Goal: Task Accomplishment & Management: Use online tool/utility

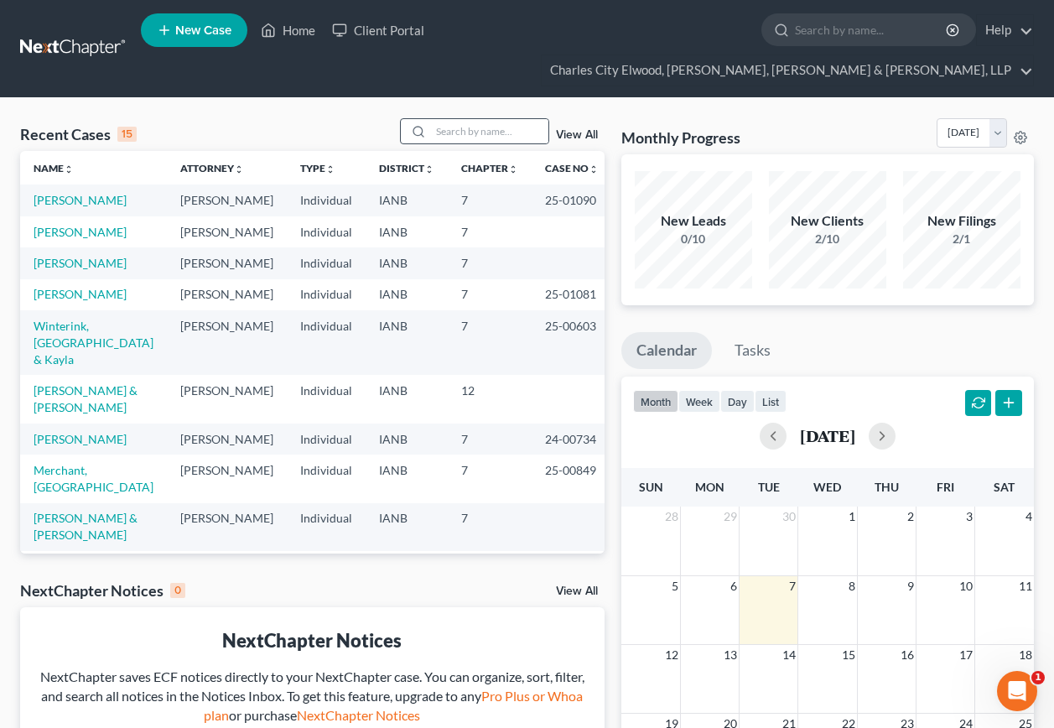
click at [478, 118] on div at bounding box center [474, 131] width 149 height 26
click at [430, 119] on div at bounding box center [416, 131] width 30 height 24
click at [433, 119] on input "search" at bounding box center [489, 131] width 117 height 24
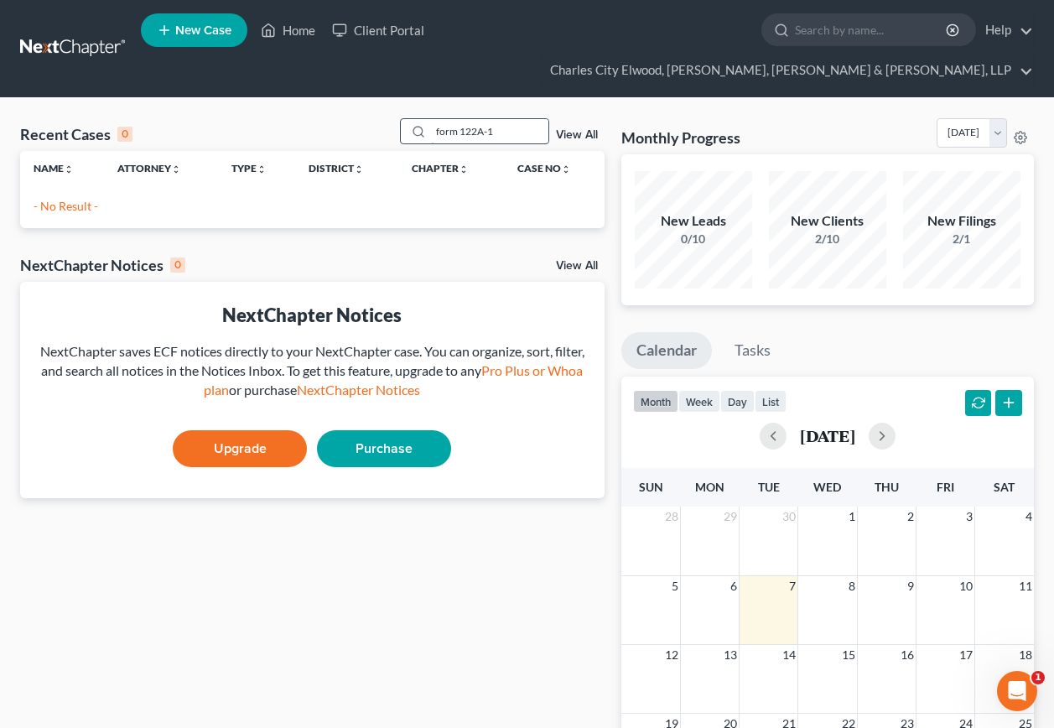
type input "form 122A-1"
click at [416, 125] on icon at bounding box center [418, 131] width 13 height 13
click at [425, 125] on icon at bounding box center [418, 131] width 13 height 13
drag, startPoint x: 428, startPoint y: 101, endPoint x: 323, endPoint y: 105, distance: 105.7
click at [323, 118] on div "Recent Cases 0 form 122A-1 View All" at bounding box center [312, 134] width 584 height 33
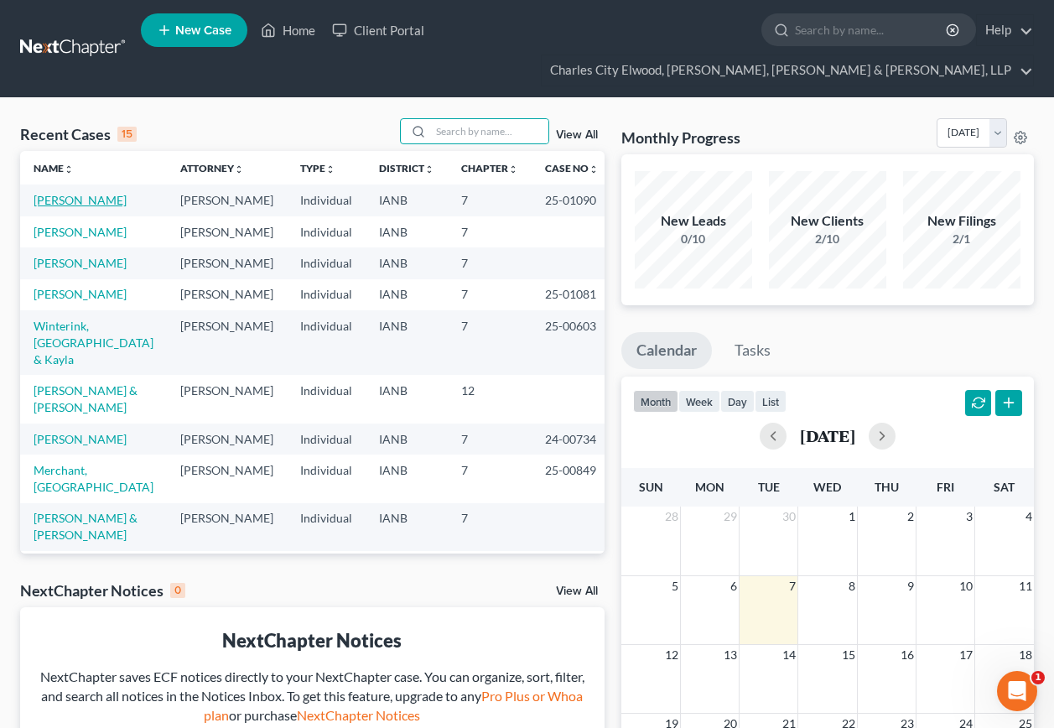
click at [101, 193] on link "[PERSON_NAME]" at bounding box center [80, 200] width 93 height 14
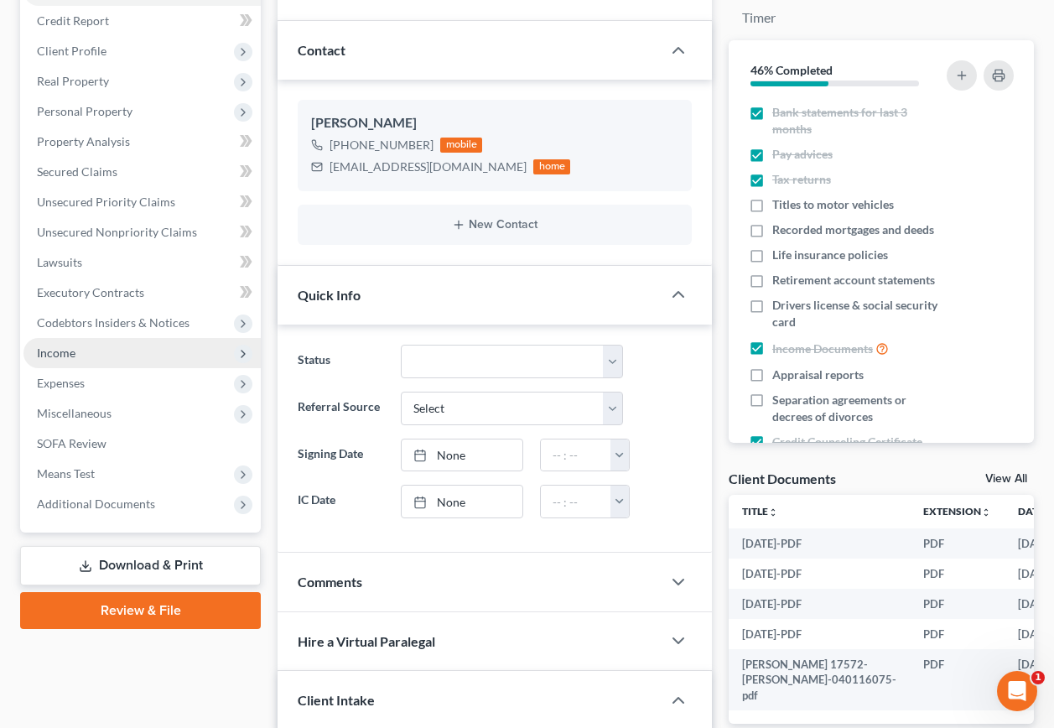
scroll to position [251, 0]
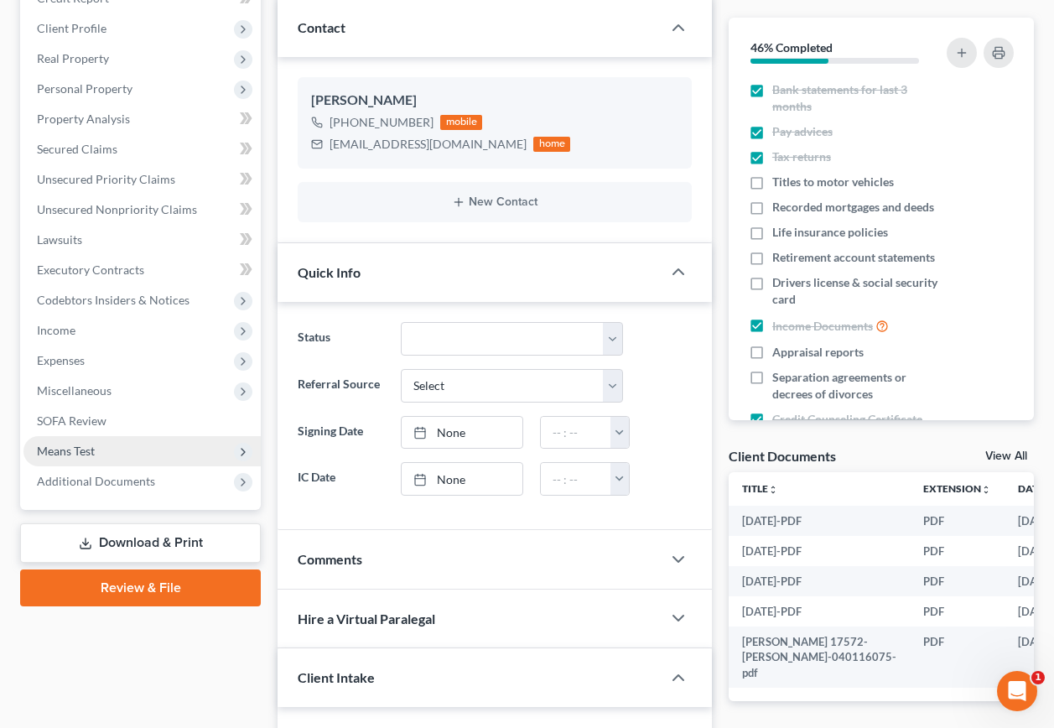
click at [95, 443] on span "Means Test" at bounding box center [66, 450] width 58 height 14
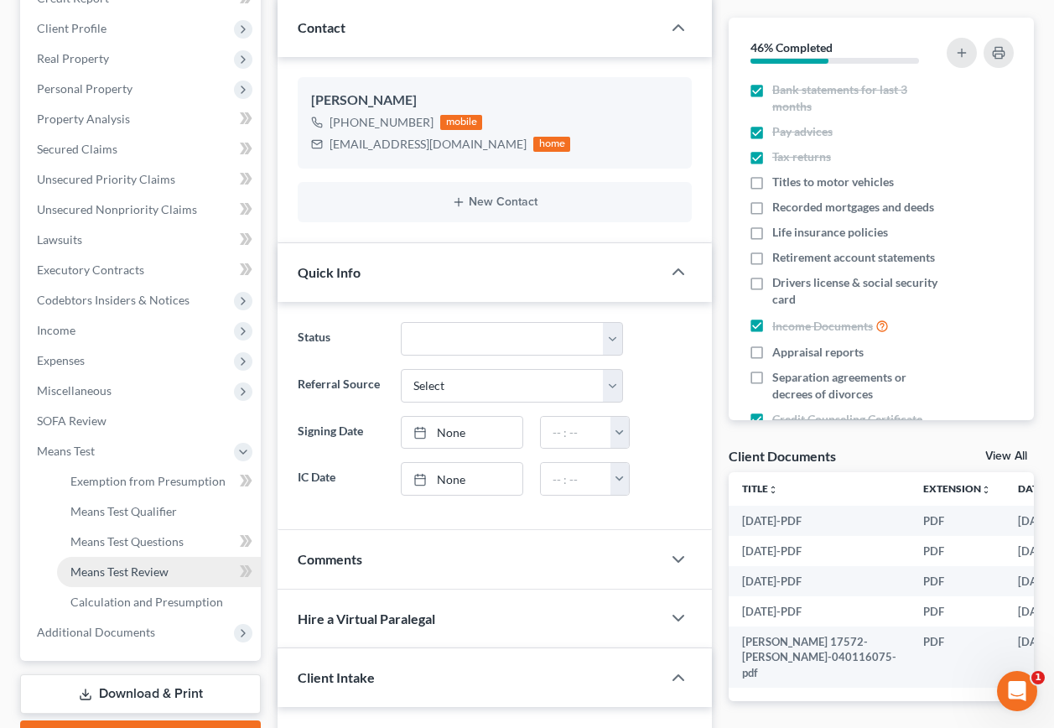
click at [137, 564] on span "Means Test Review" at bounding box center [119, 571] width 98 height 14
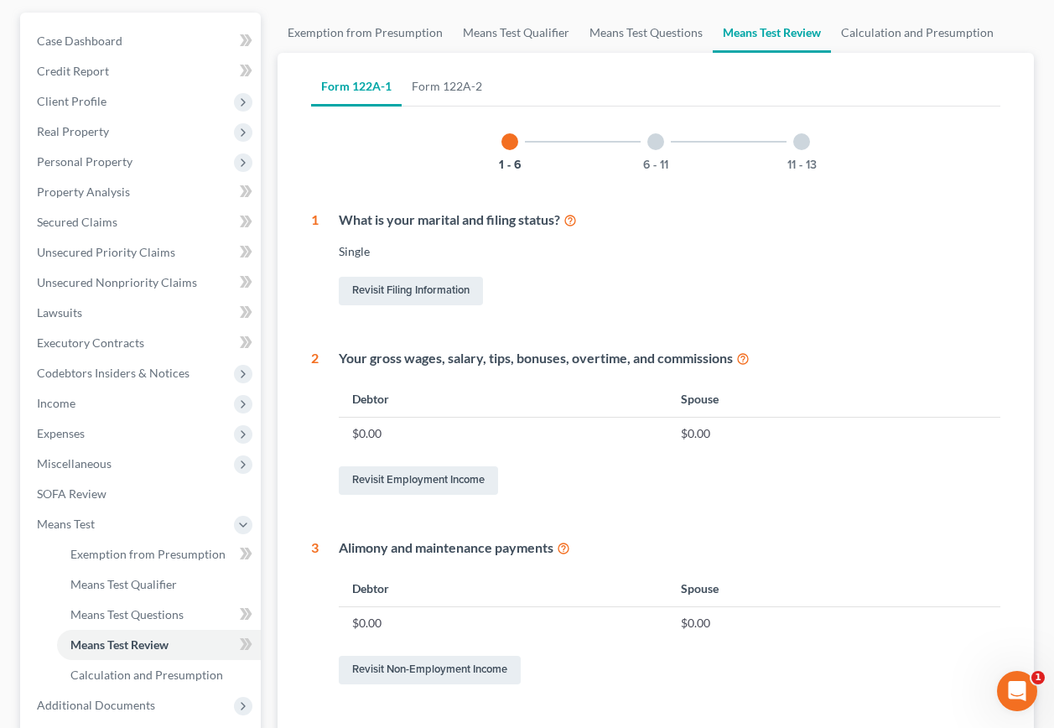
scroll to position [251, 0]
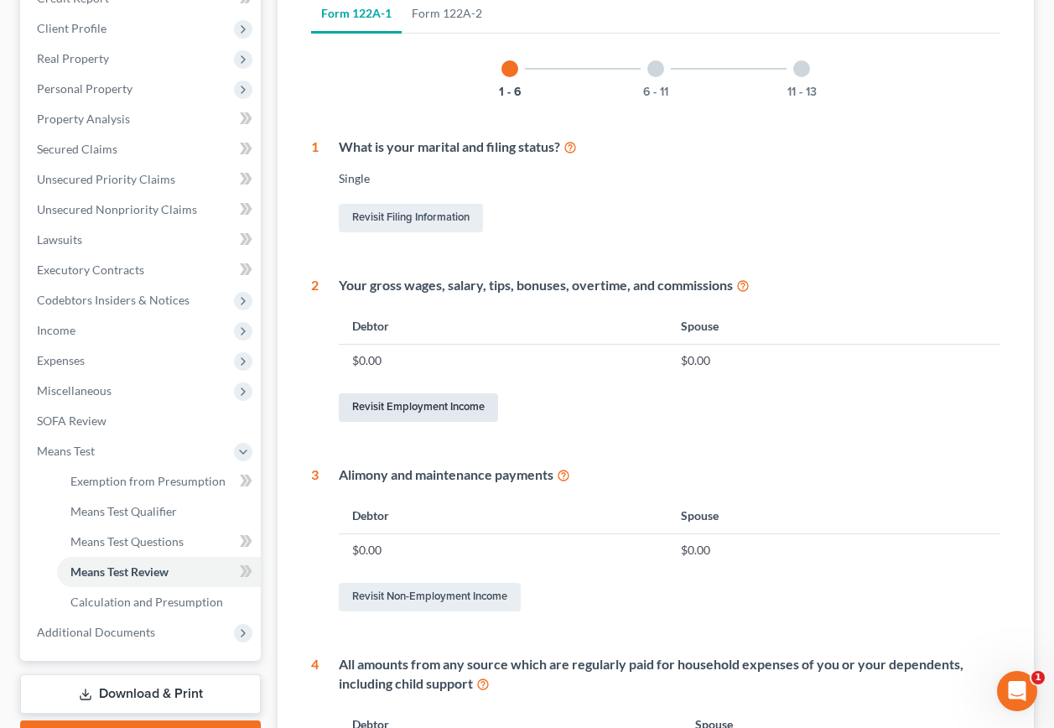
click at [407, 393] on link "Revisit Employment Income" at bounding box center [418, 407] width 159 height 29
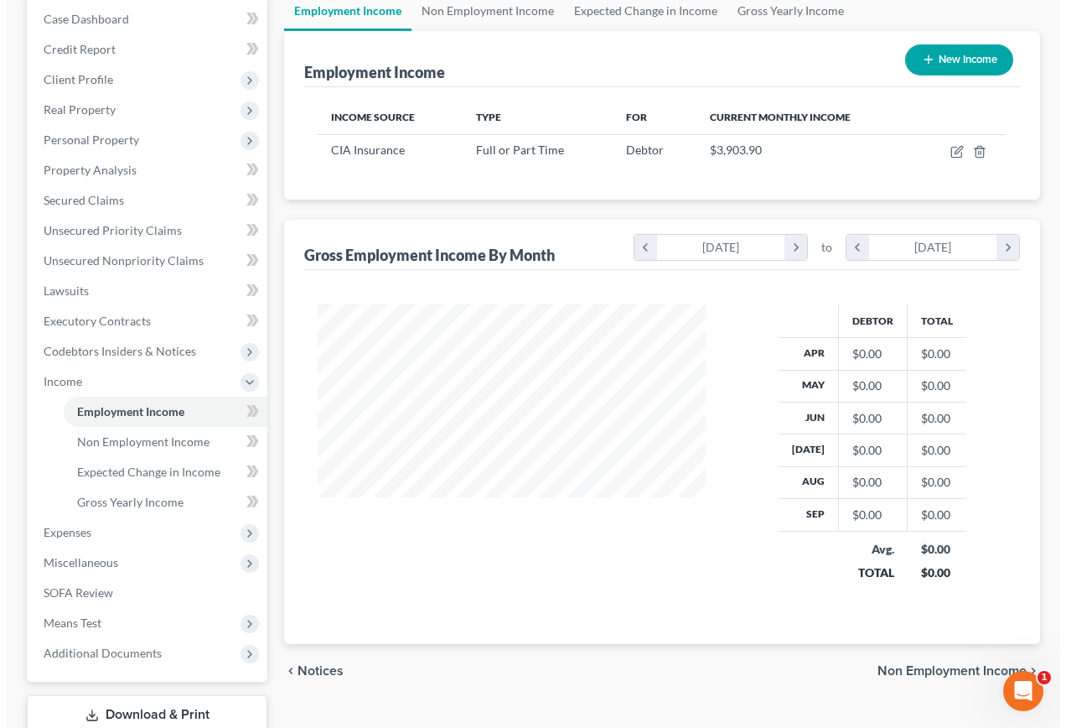
scroll to position [117, 0]
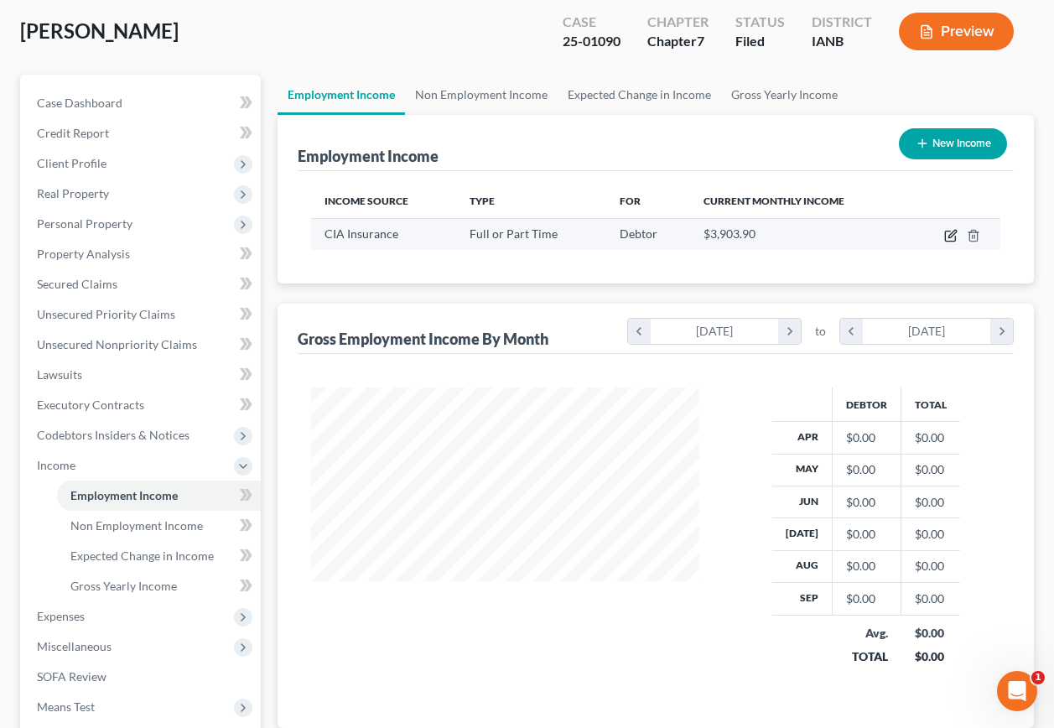
click at [956, 229] on icon "button" at bounding box center [950, 235] width 13 height 13
select select "0"
select select "16"
select select "2"
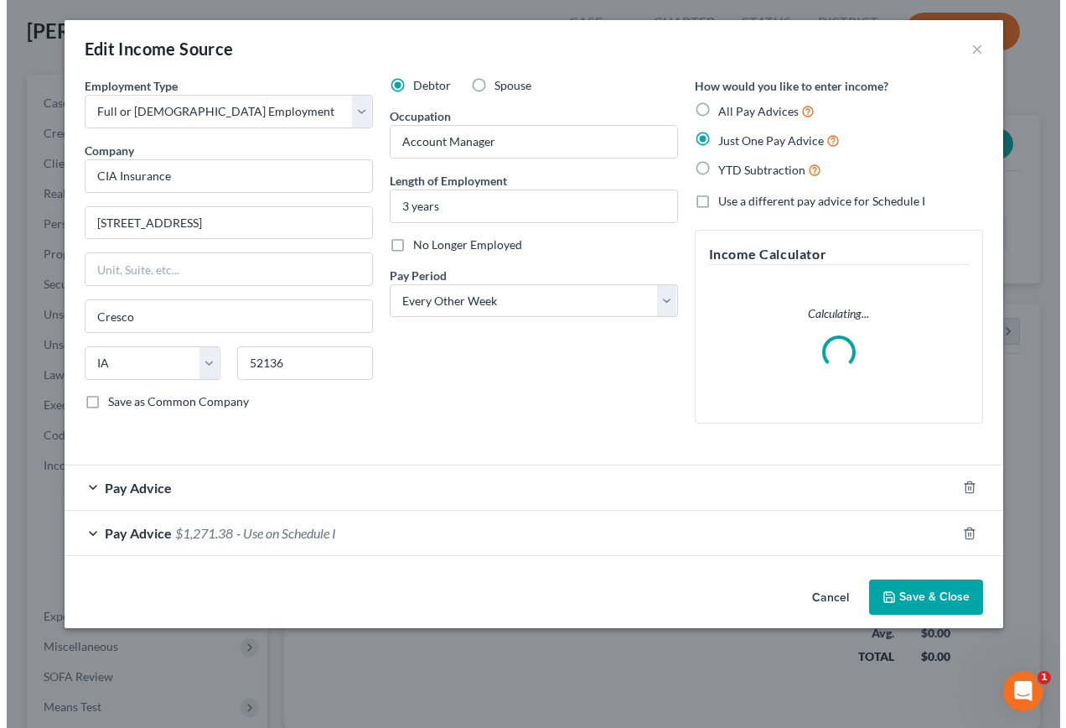
scroll to position [301, 428]
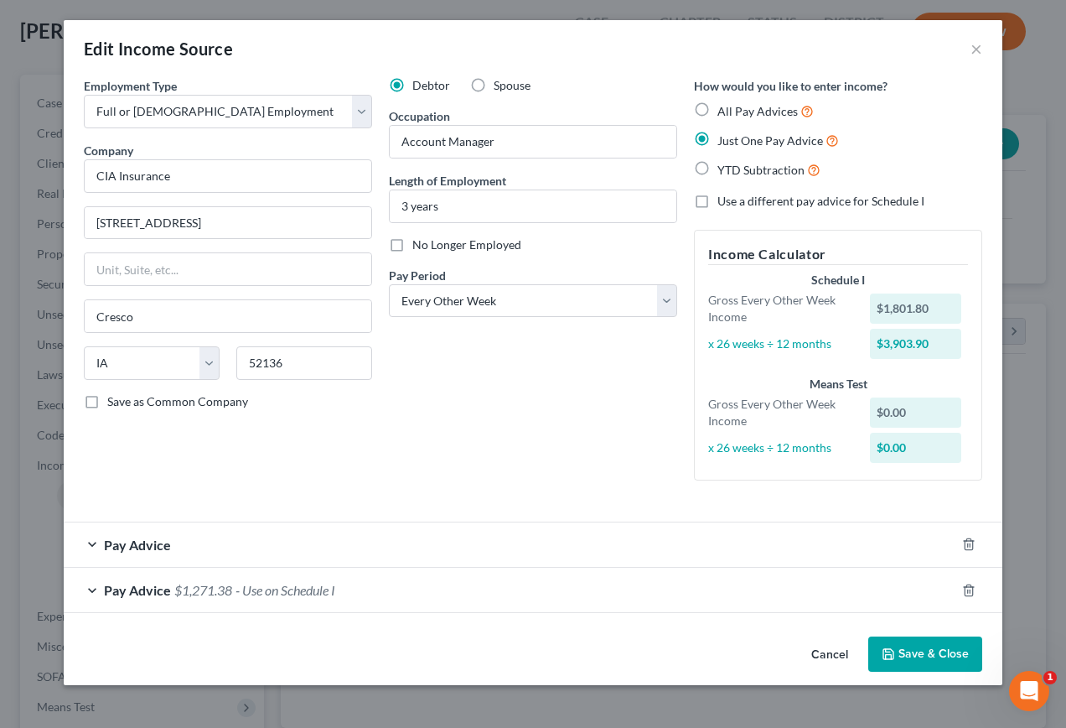
click at [919, 417] on div "$0.00" at bounding box center [916, 412] width 92 height 30
click at [885, 411] on div "$0.00" at bounding box center [916, 412] width 92 height 30
click at [902, 412] on div "$0.00" at bounding box center [916, 412] width 92 height 30
click at [891, 409] on div "$0.00" at bounding box center [916, 412] width 92 height 30
drag, startPoint x: 891, startPoint y: 408, endPoint x: 885, endPoint y: 442, distance: 34.0
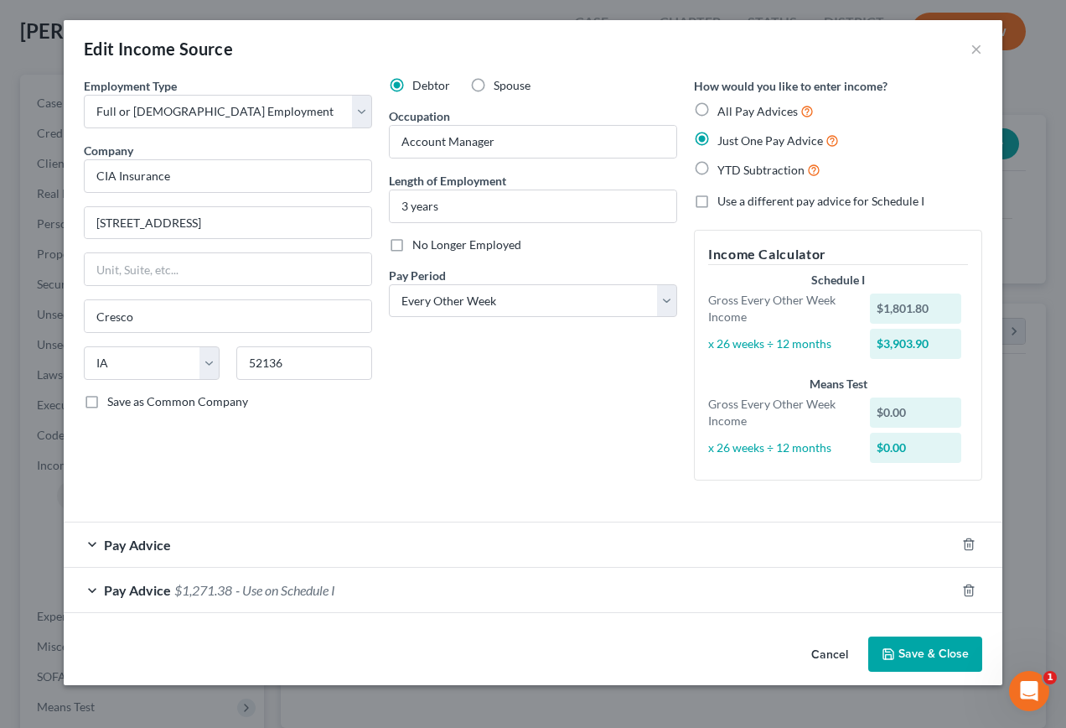
click at [885, 442] on div "$0.00" at bounding box center [916, 448] width 92 height 30
click at [899, 415] on div "$0.00" at bounding box center [916, 412] width 92 height 30
click at [896, 417] on div "$0.00" at bounding box center [916, 412] width 92 height 30
drag, startPoint x: 895, startPoint y: 416, endPoint x: 879, endPoint y: 450, distance: 37.9
click at [879, 450] on div "$0.00" at bounding box center [916, 448] width 92 height 30
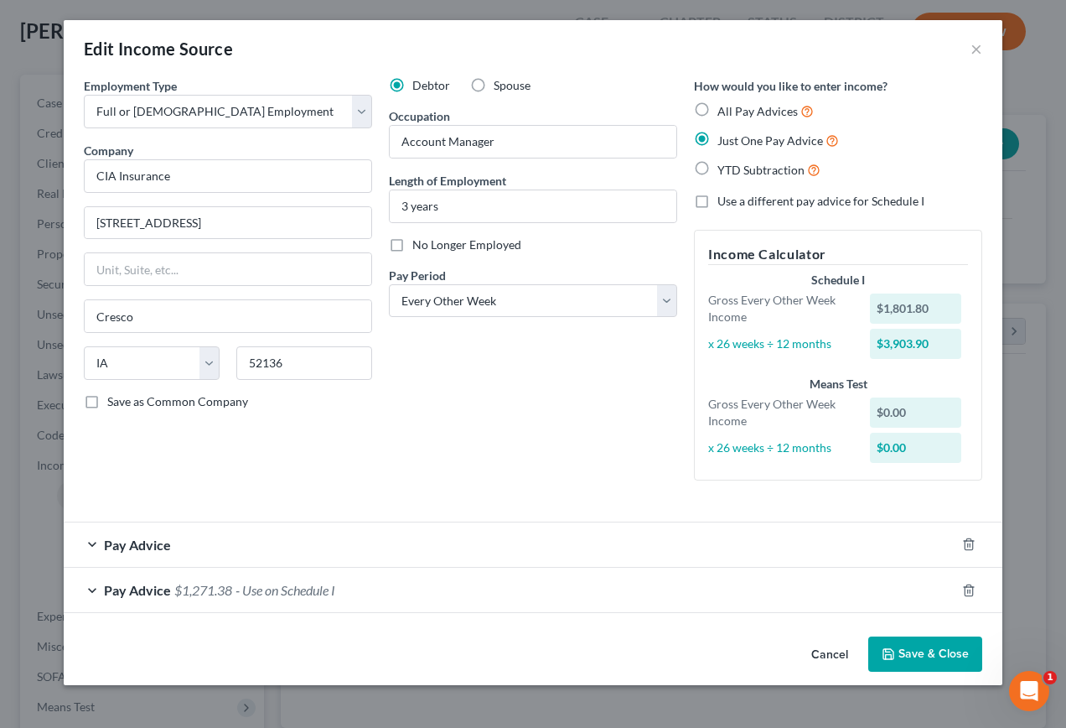
click at [95, 542] on div "Pay Advice" at bounding box center [510, 544] width 892 height 44
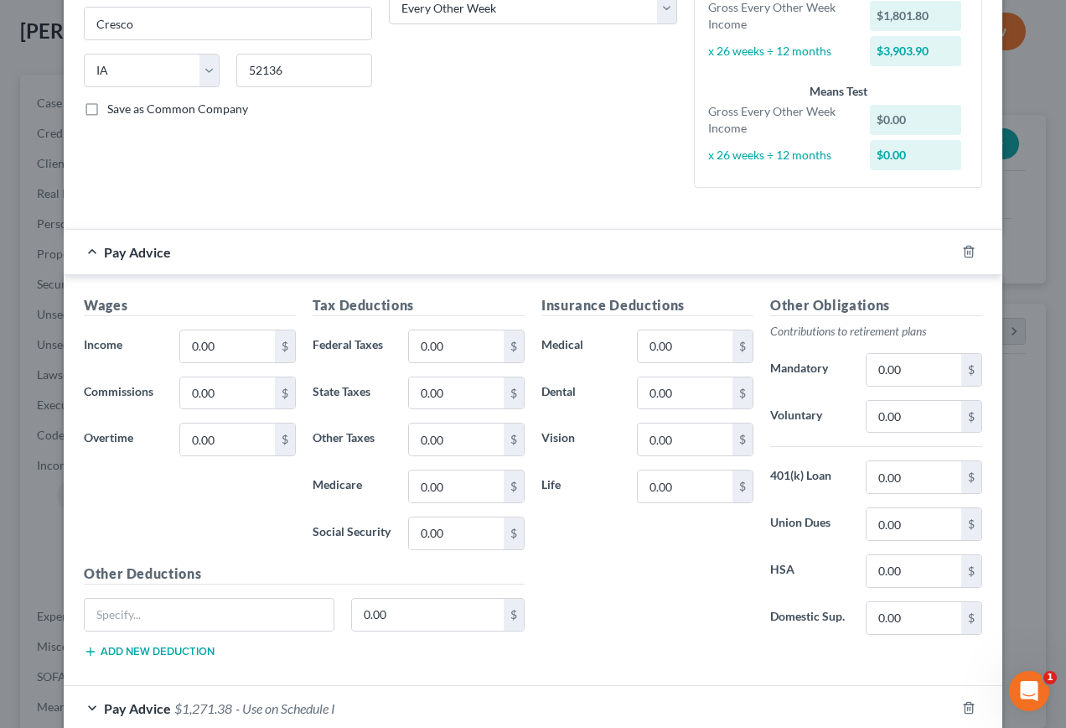
scroll to position [387, 0]
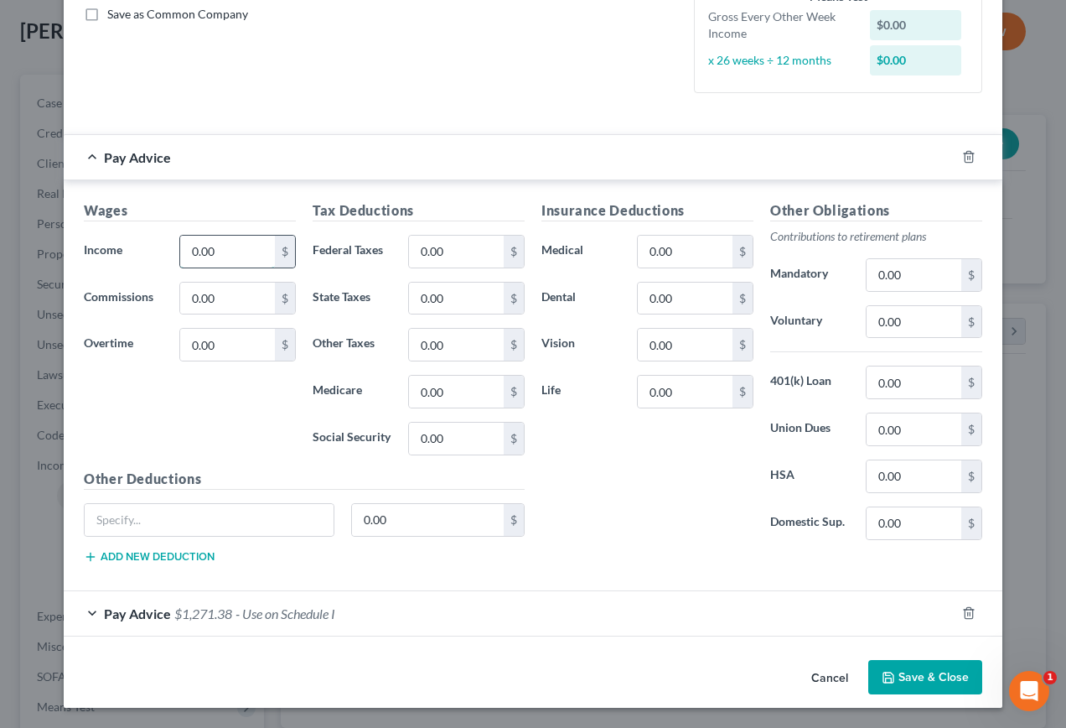
click at [215, 260] on input "0.00" at bounding box center [227, 252] width 95 height 32
click at [85, 610] on div "Pay Advice $1,271.38 - Use on Schedule I" at bounding box center [510, 613] width 892 height 44
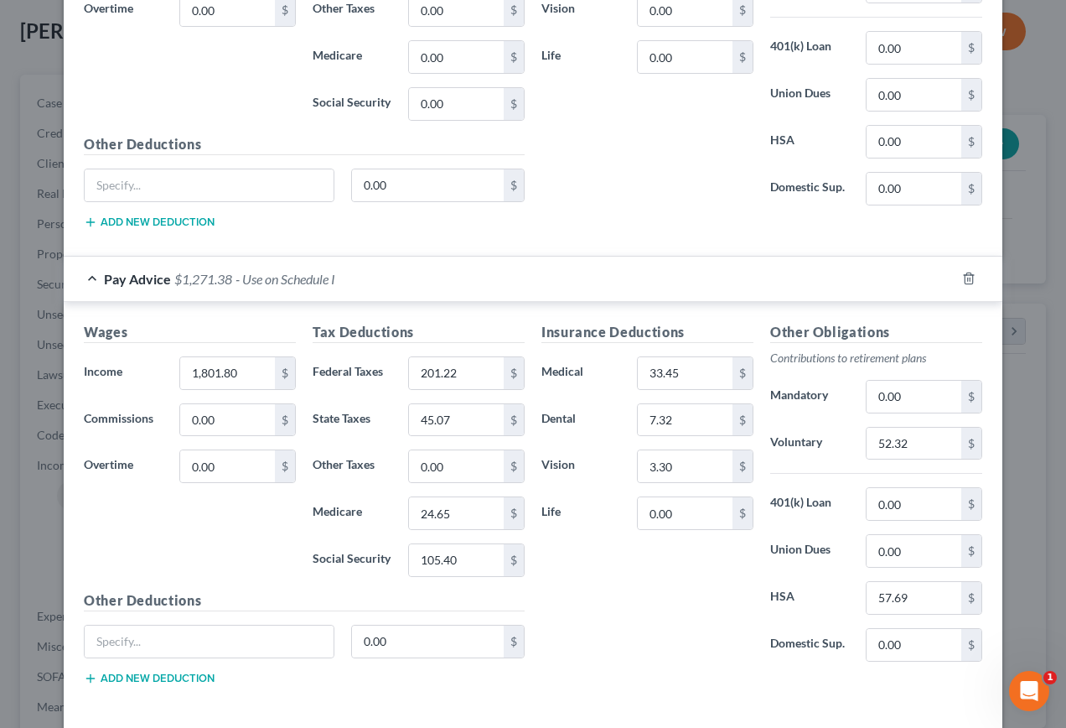
scroll to position [378, 0]
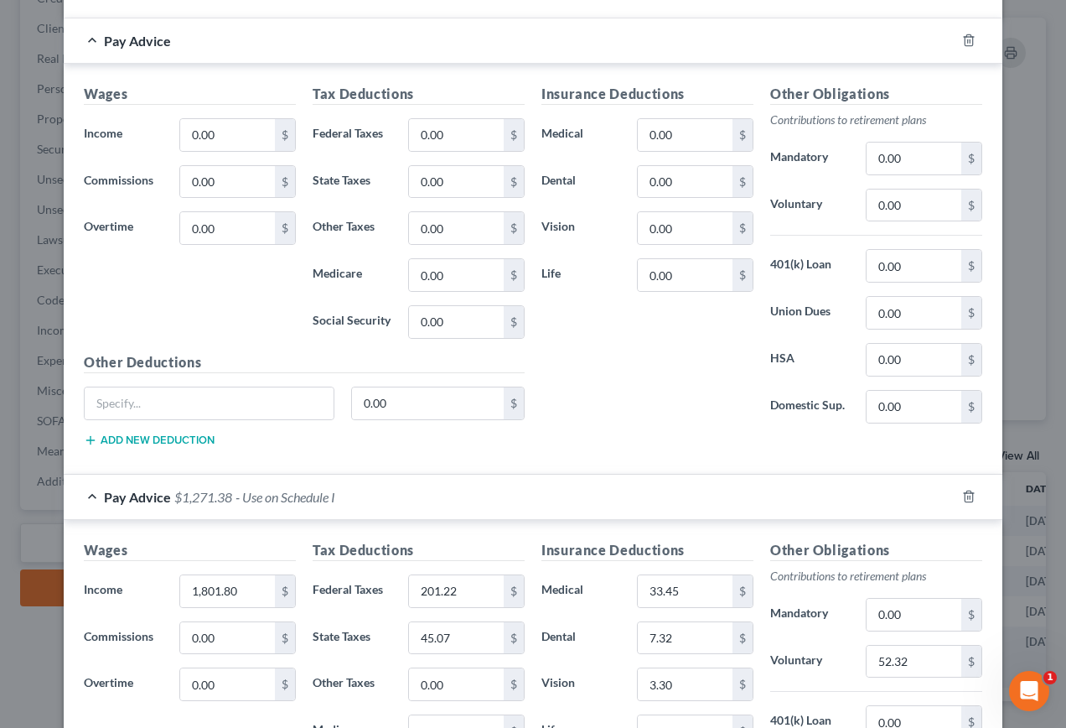
scroll to position [797, 0]
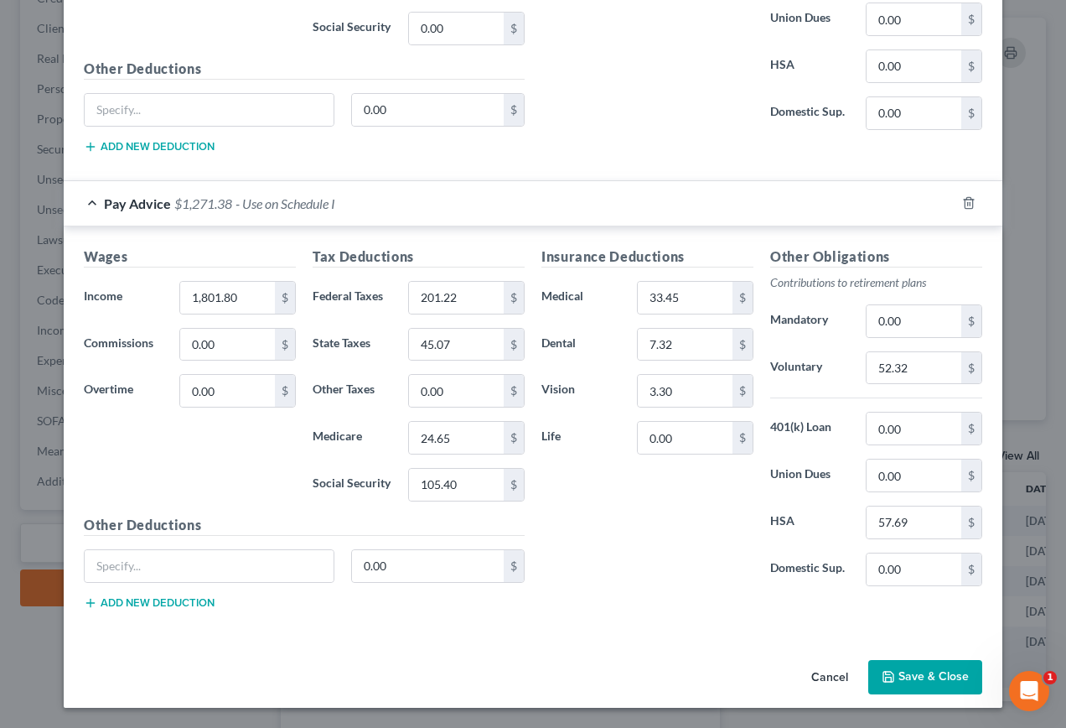
click at [941, 672] on button "Save & Close" at bounding box center [925, 677] width 114 height 35
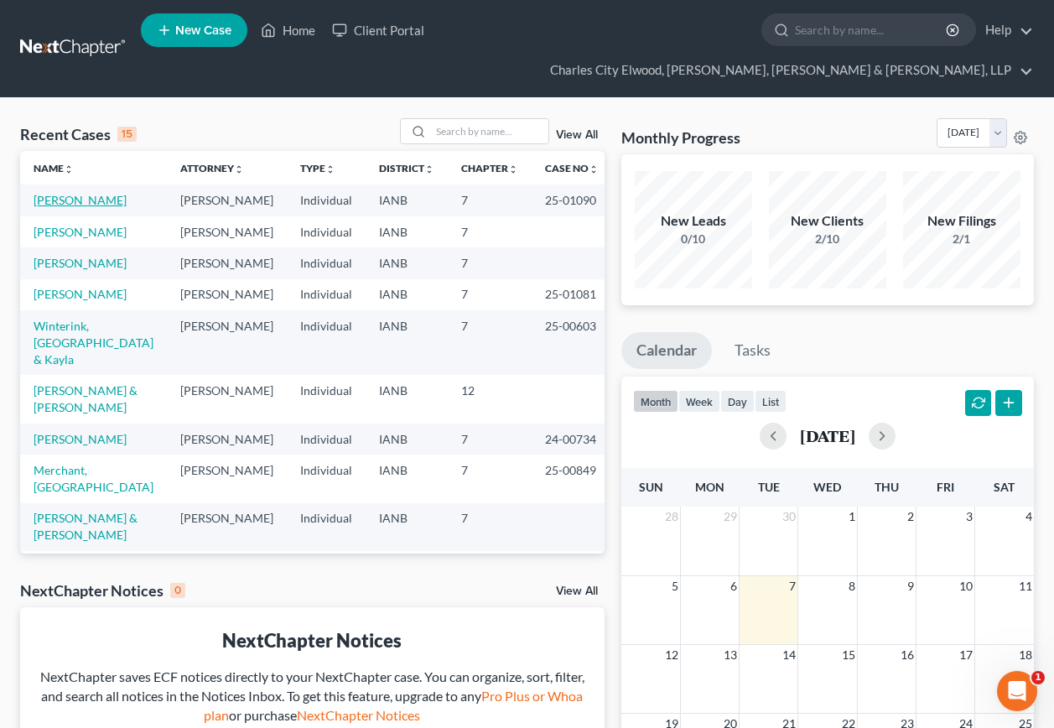
click at [98, 193] on link "[PERSON_NAME]" at bounding box center [80, 200] width 93 height 14
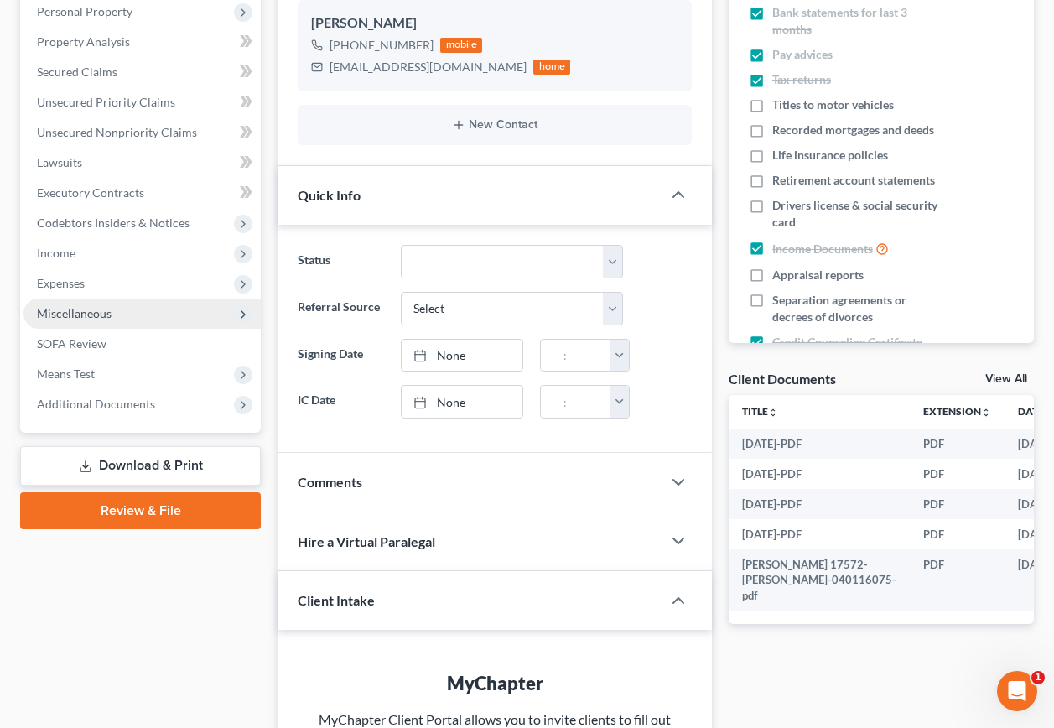
scroll to position [335, 0]
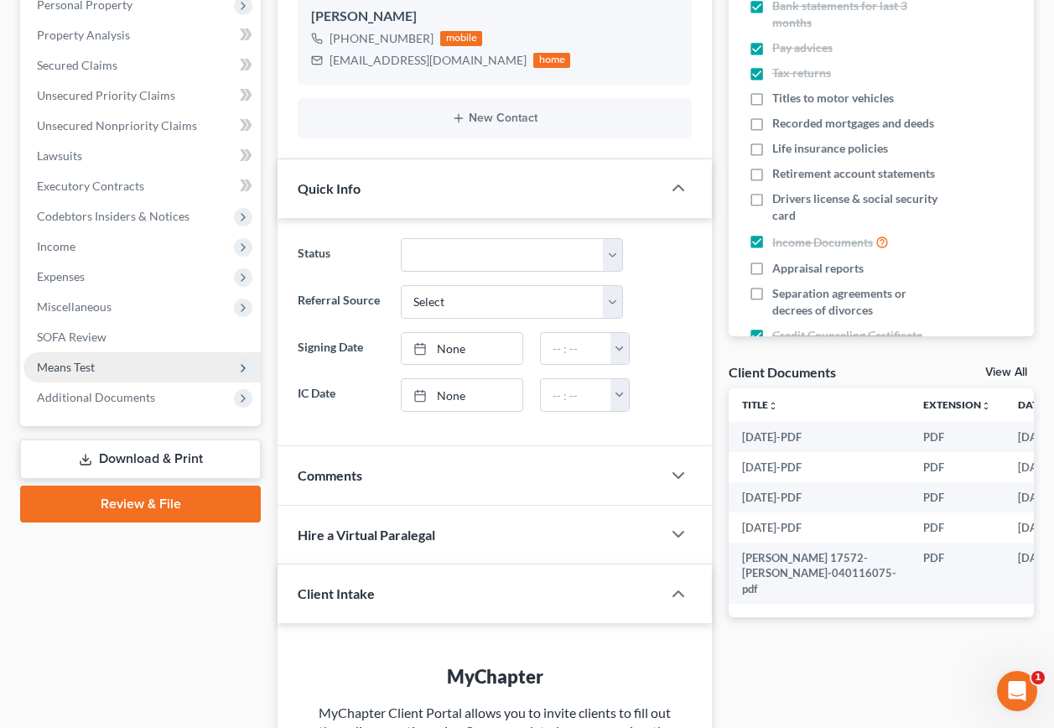
click at [74, 360] on span "Means Test" at bounding box center [66, 367] width 58 height 14
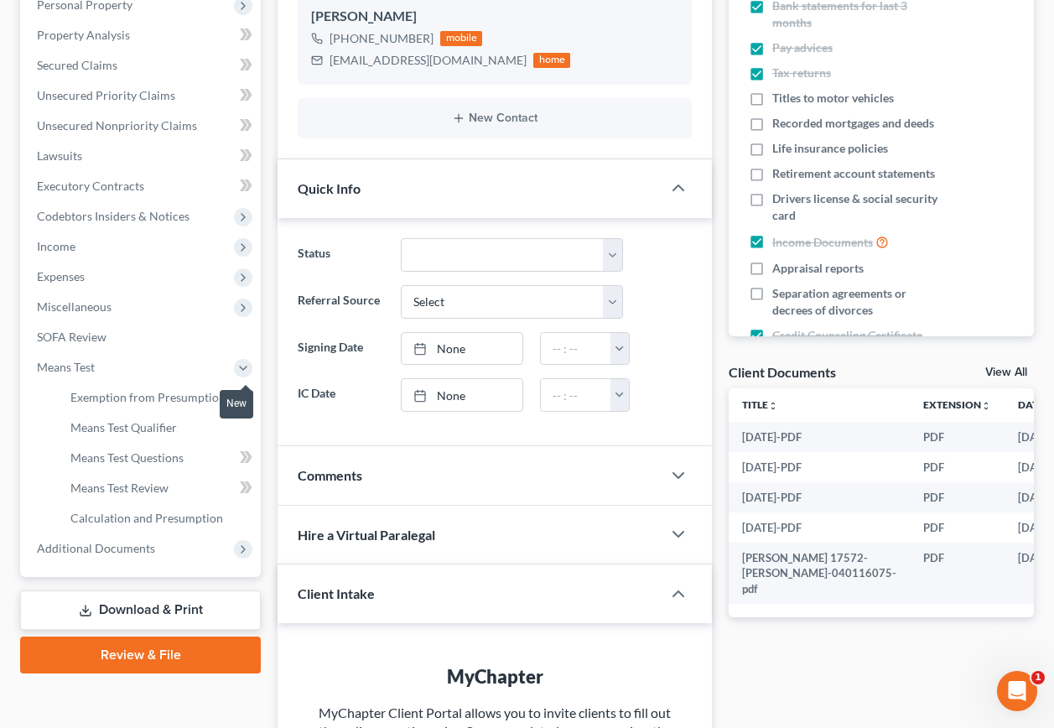
click at [248, 391] on icon at bounding box center [249, 397] width 8 height 12
click at [198, 412] on link "Means Test Qualifier" at bounding box center [159, 427] width 204 height 30
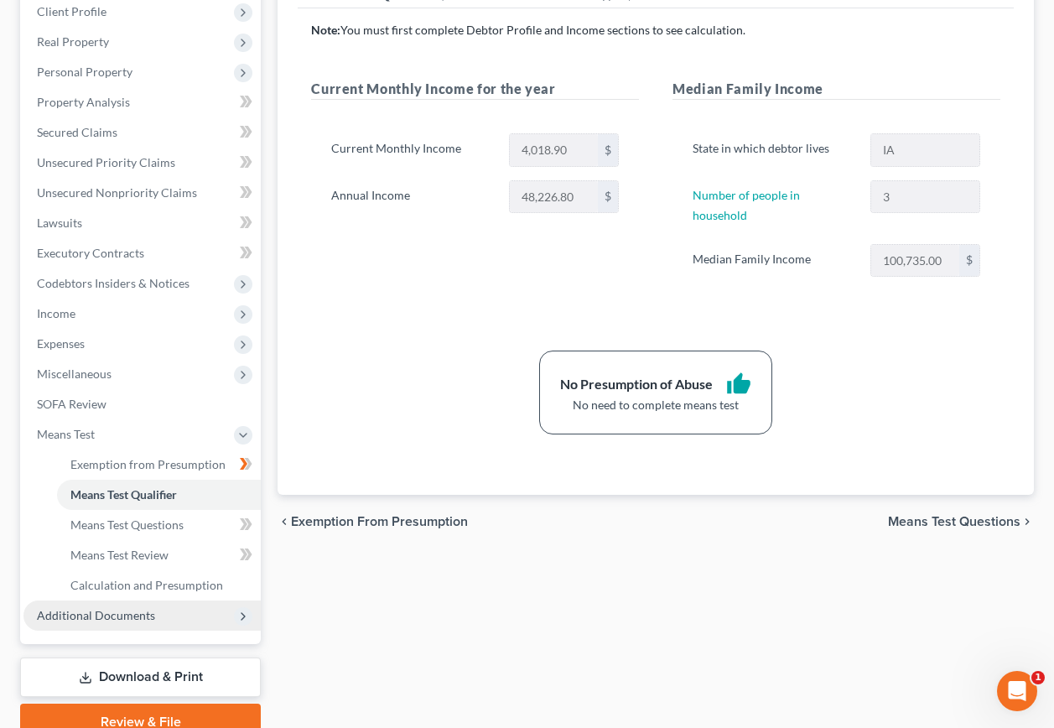
scroll to position [314, 0]
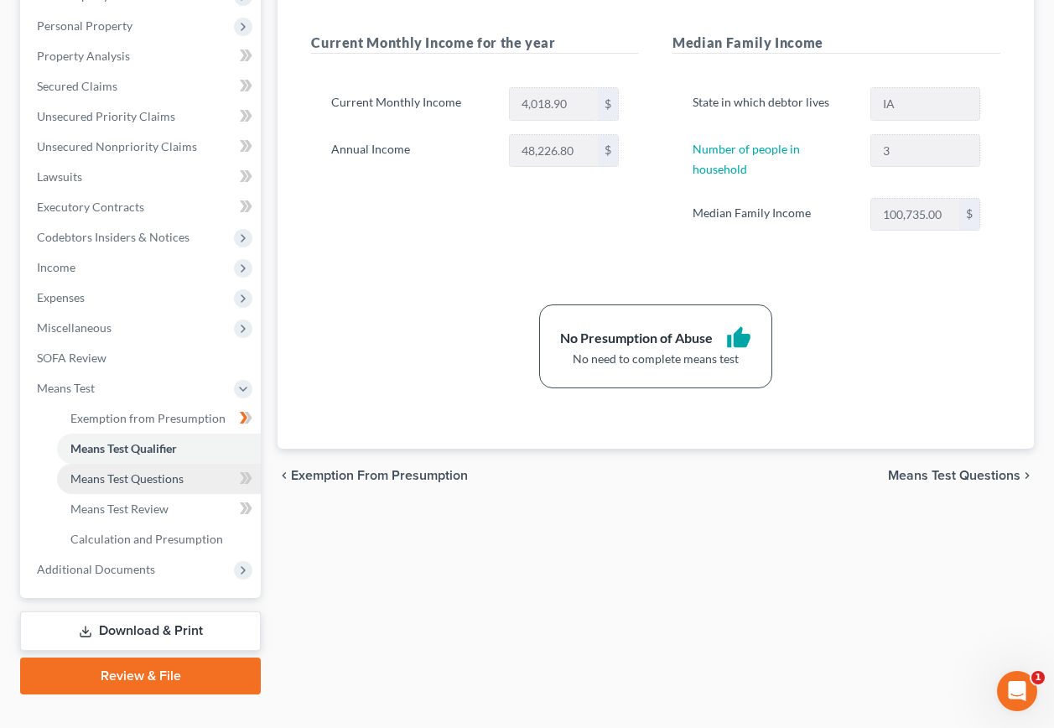
click at [170, 471] on span "Means Test Questions" at bounding box center [126, 478] width 113 height 14
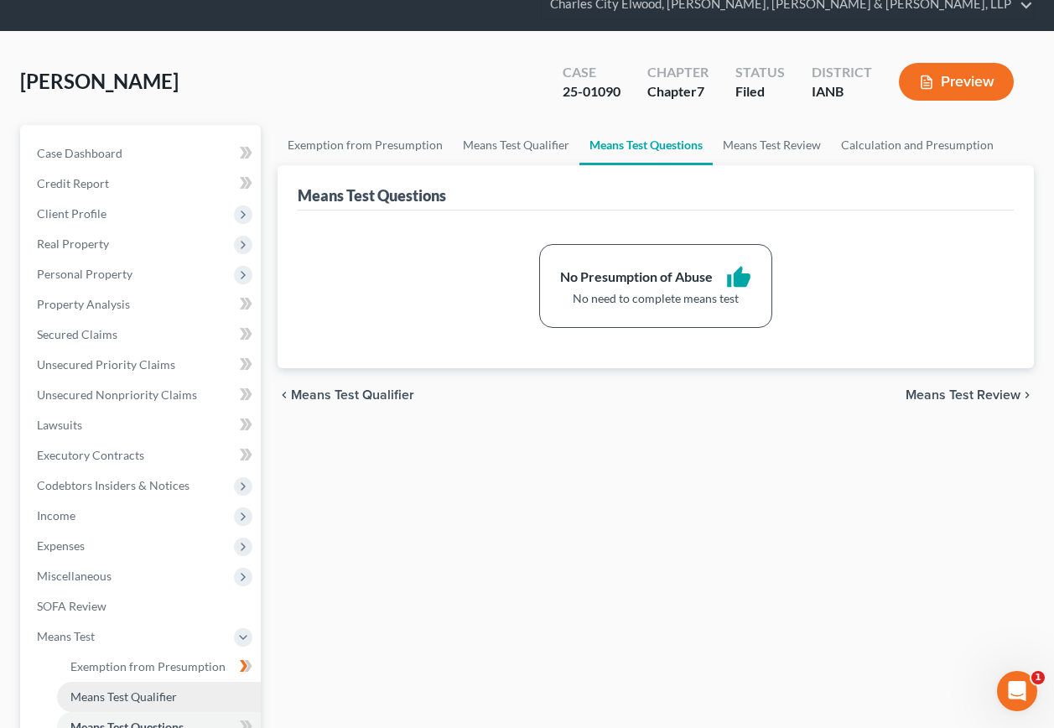
scroll to position [314, 0]
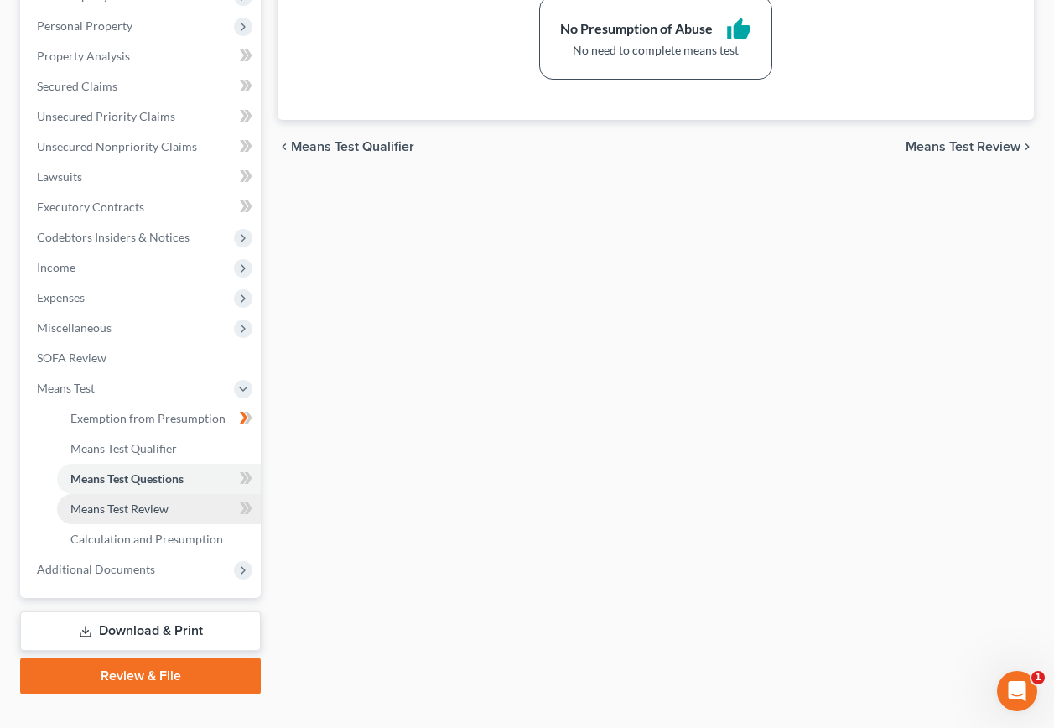
click at [140, 501] on span "Means Test Review" at bounding box center [119, 508] width 98 height 14
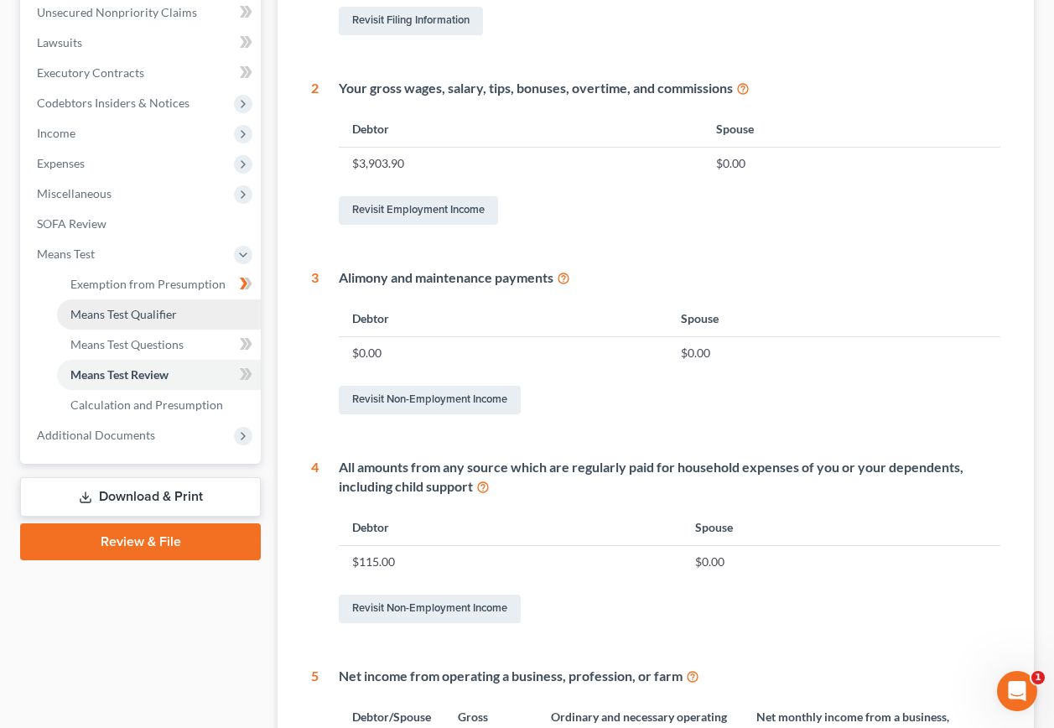
scroll to position [397, 0]
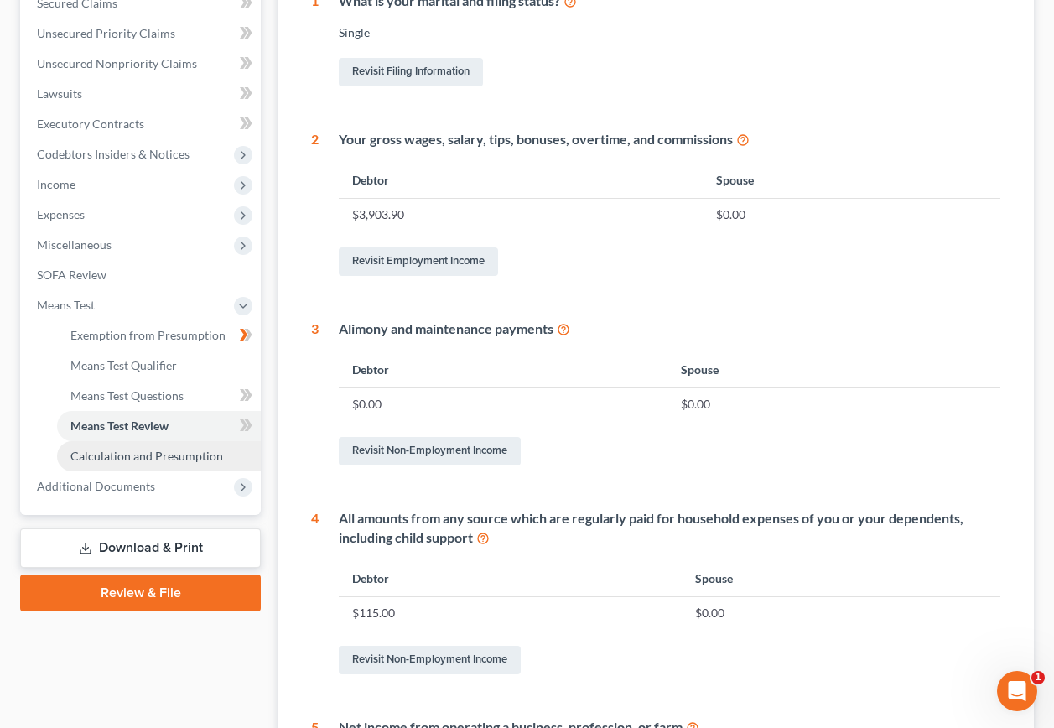
click at [168, 448] on span "Calculation and Presumption" at bounding box center [146, 455] width 153 height 14
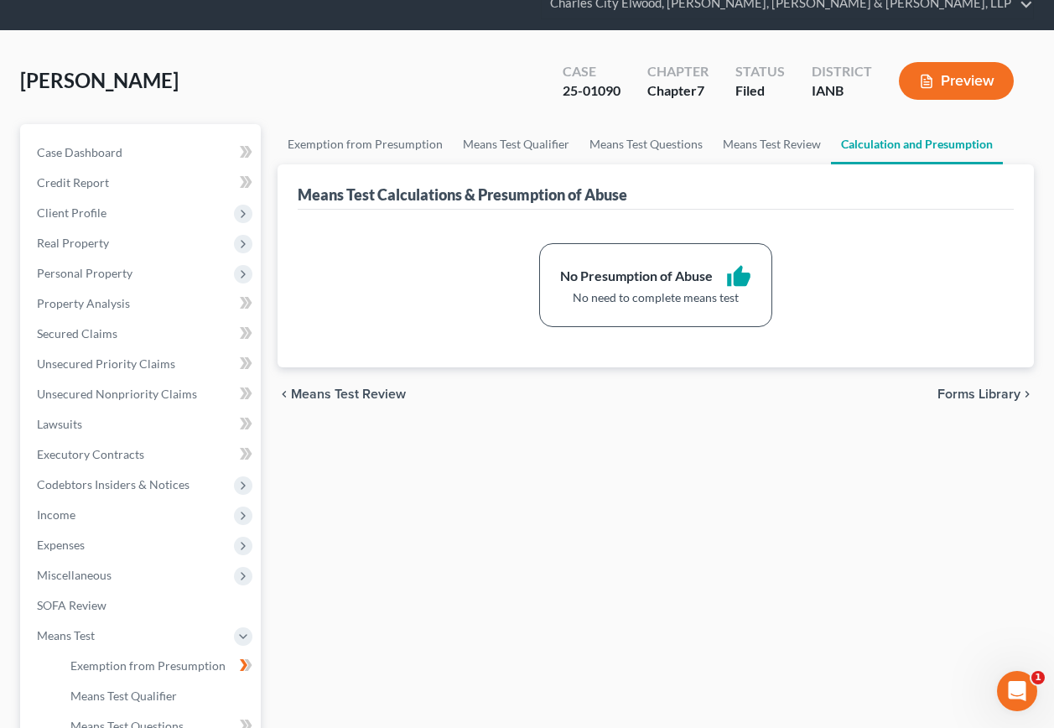
scroll to position [314, 0]
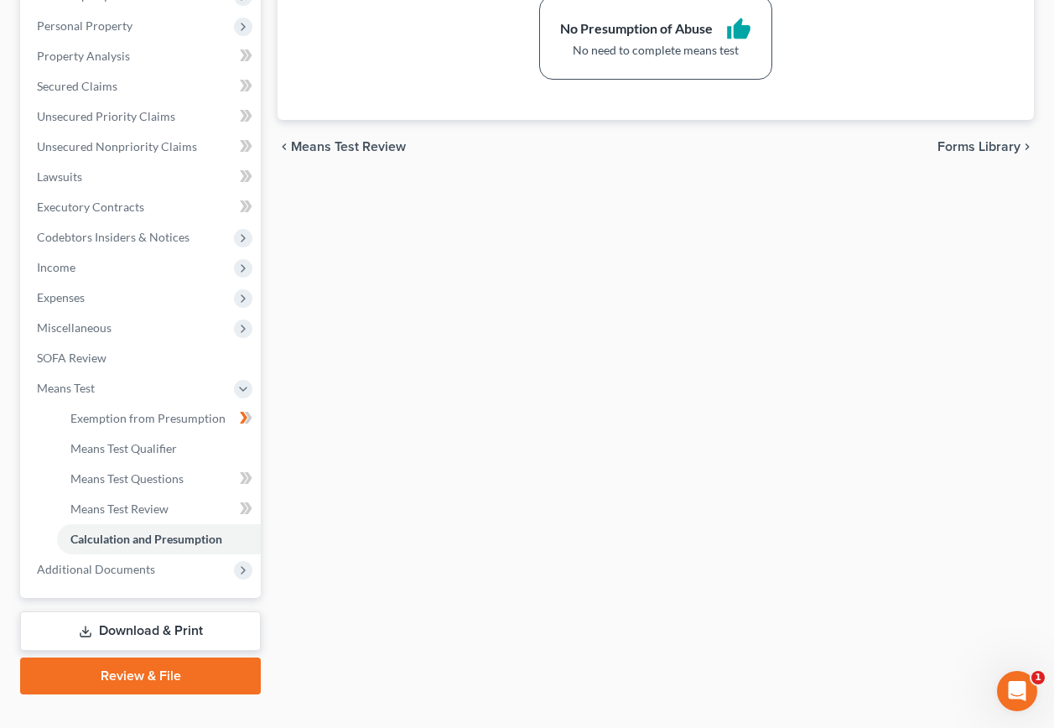
click at [147, 611] on link "Download & Print" at bounding box center [140, 630] width 241 height 39
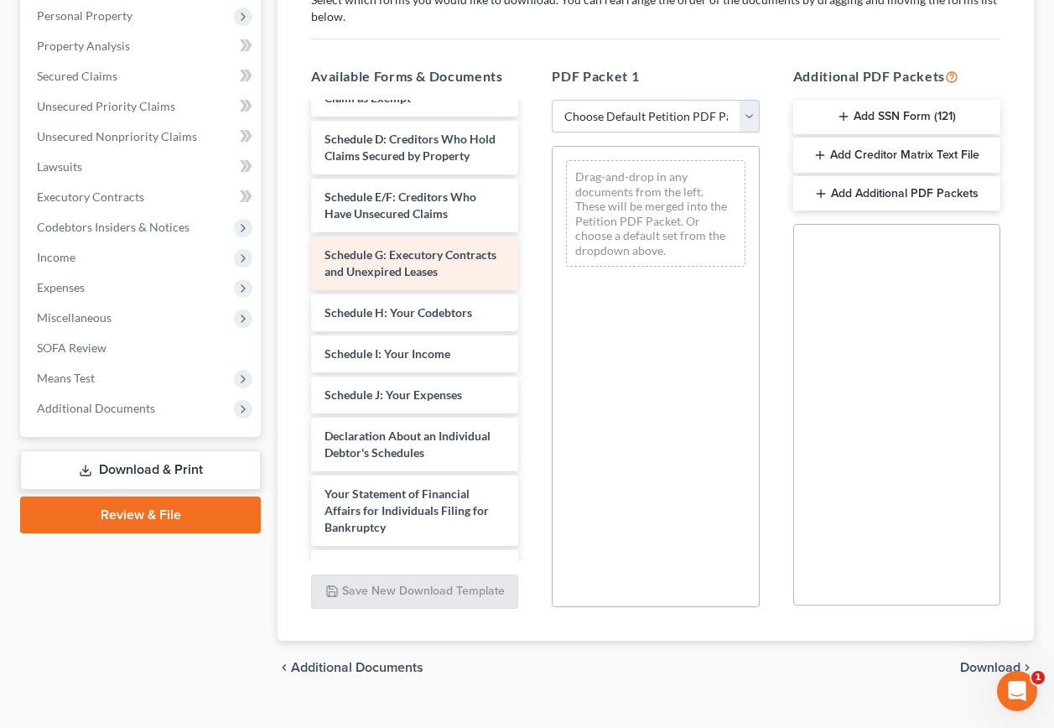
scroll to position [503, 0]
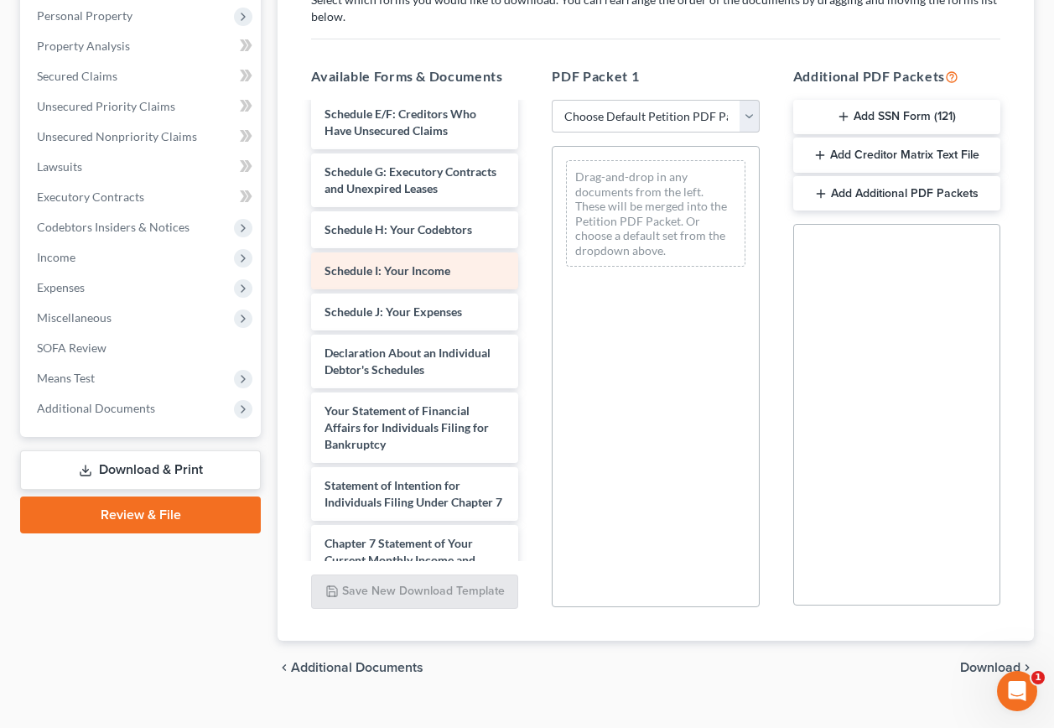
click at [422, 277] on span "Schedule I: Your Income" at bounding box center [387, 270] width 126 height 14
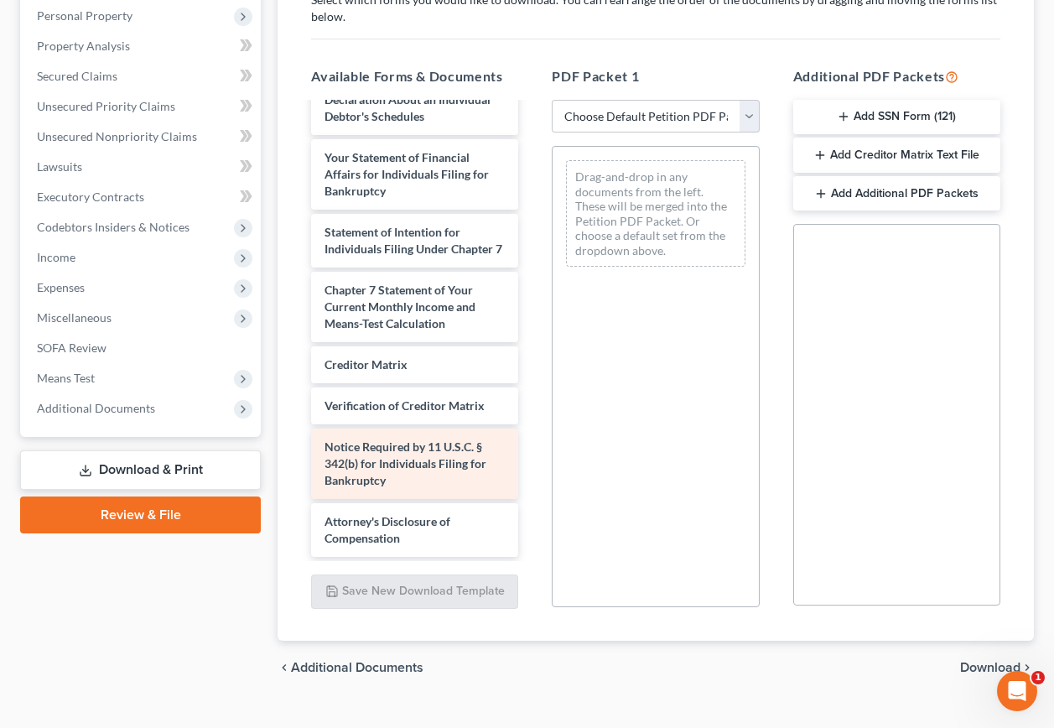
scroll to position [823, 0]
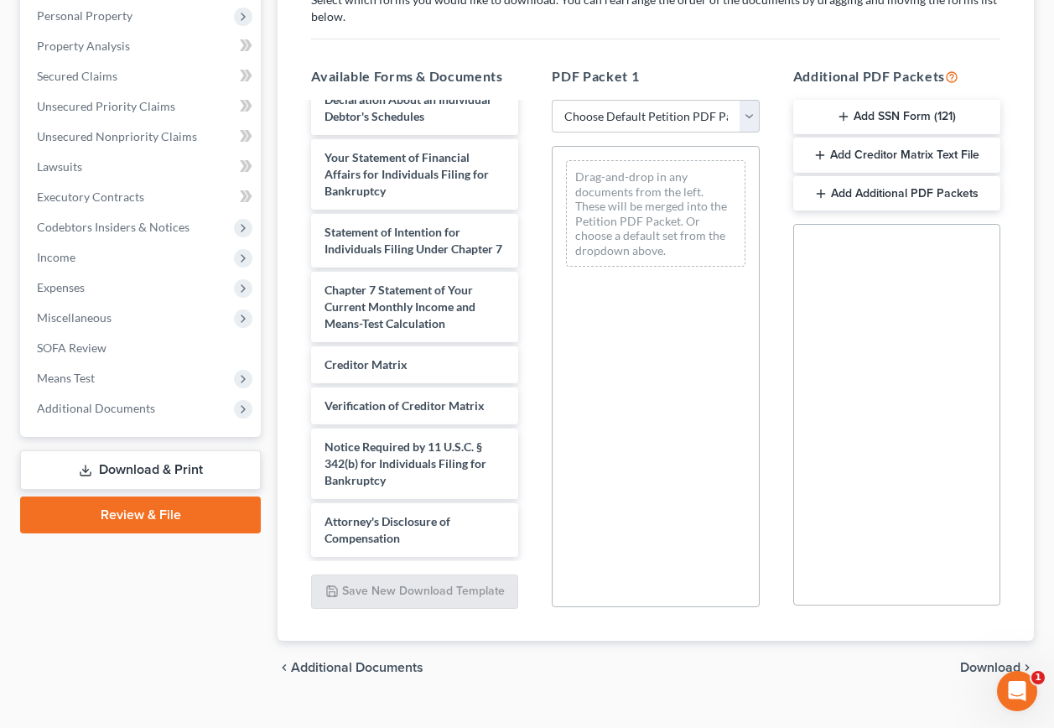
click at [177, 568] on div "Case Dashboard Payments Invoices Payments Payments Credit Report Client Profile" at bounding box center [140, 281] width 257 height 828
click at [930, 687] on div "Steffen, Bethany Upgraded Case 25-01090 Chapter Chapter 7 Status Filed District…" at bounding box center [527, 251] width 1054 height 954
